Goal: Task Accomplishment & Management: Manage account settings

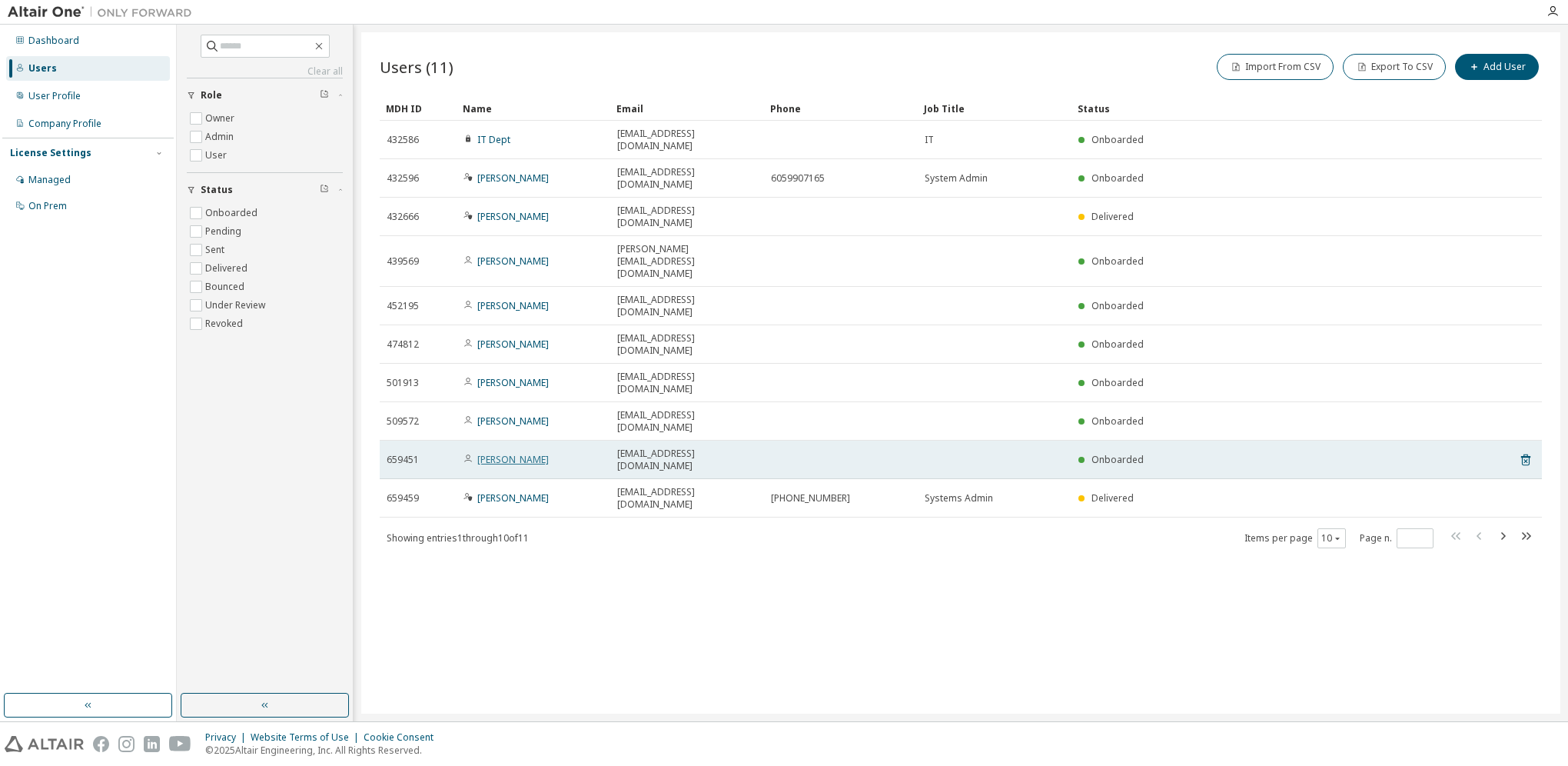
click at [517, 453] on link "[PERSON_NAME]" at bounding box center [513, 459] width 72 height 13
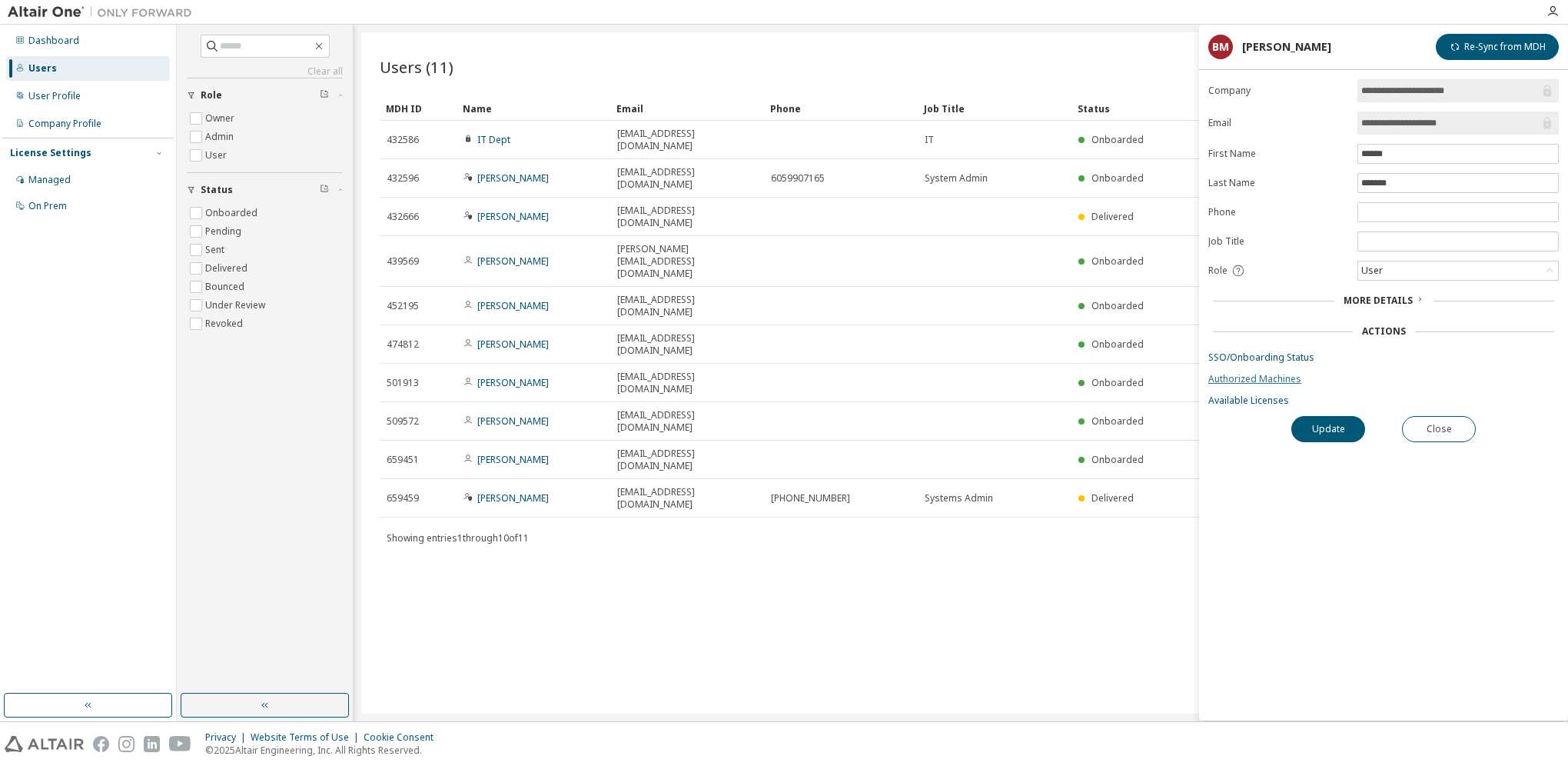
click at [1239, 379] on link "Authorized Machines" at bounding box center [1384, 380] width 351 height 12
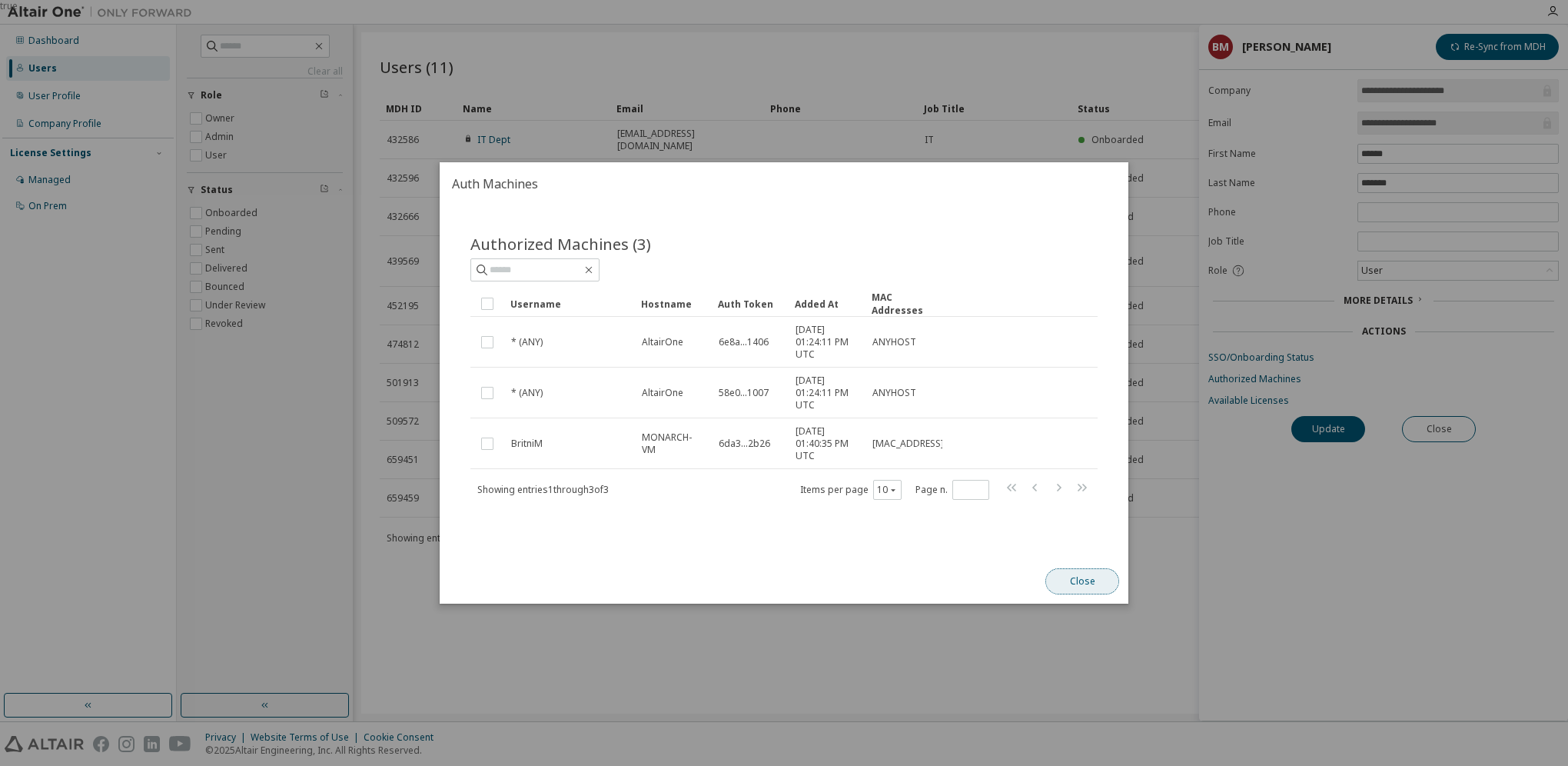
click at [1054, 582] on button "Close" at bounding box center [1082, 581] width 74 height 26
